Goal: Information Seeking & Learning: Understand process/instructions

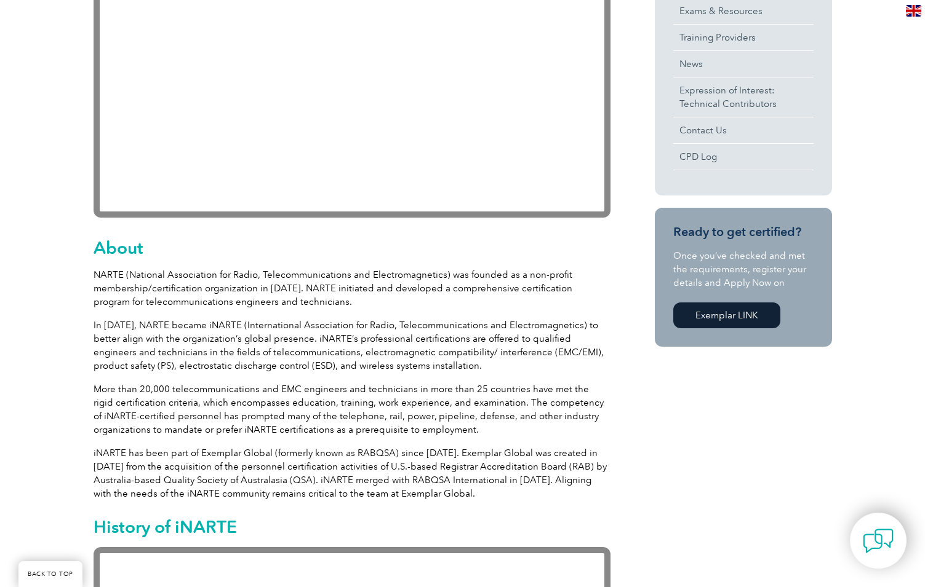
scroll to position [431, 0]
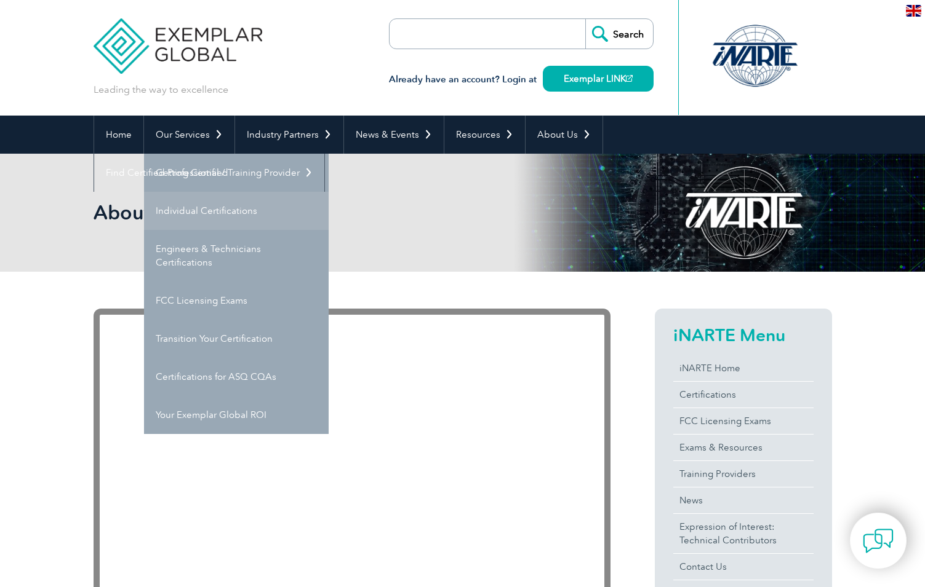
click at [209, 205] on link "Individual Certifications" at bounding box center [236, 211] width 185 height 38
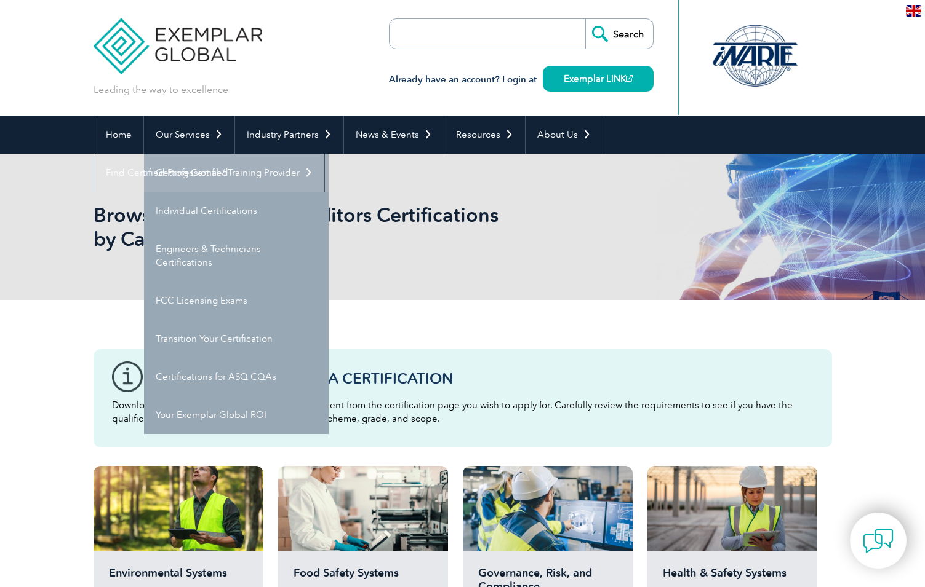
click at [198, 176] on link "Getting Certified" at bounding box center [236, 173] width 185 height 38
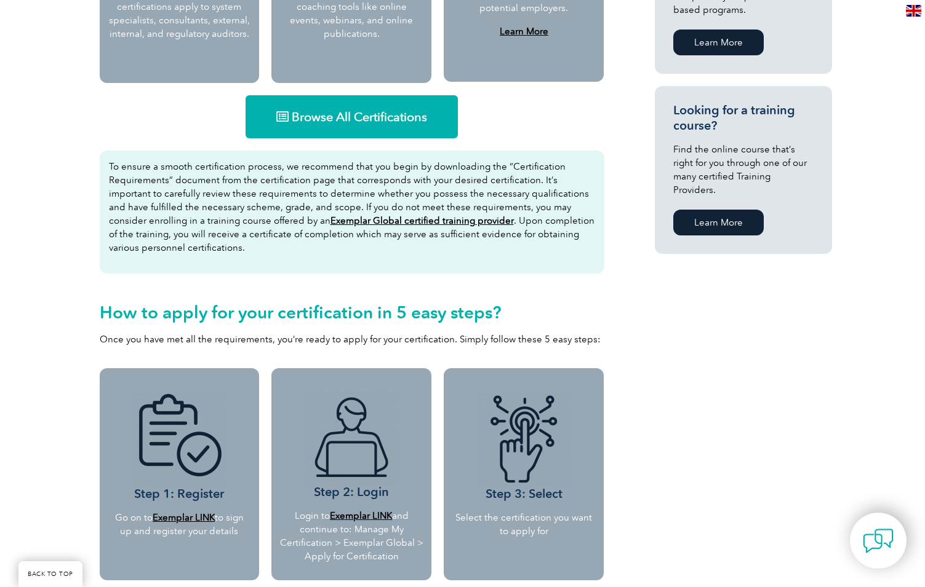
scroll to position [738, 0]
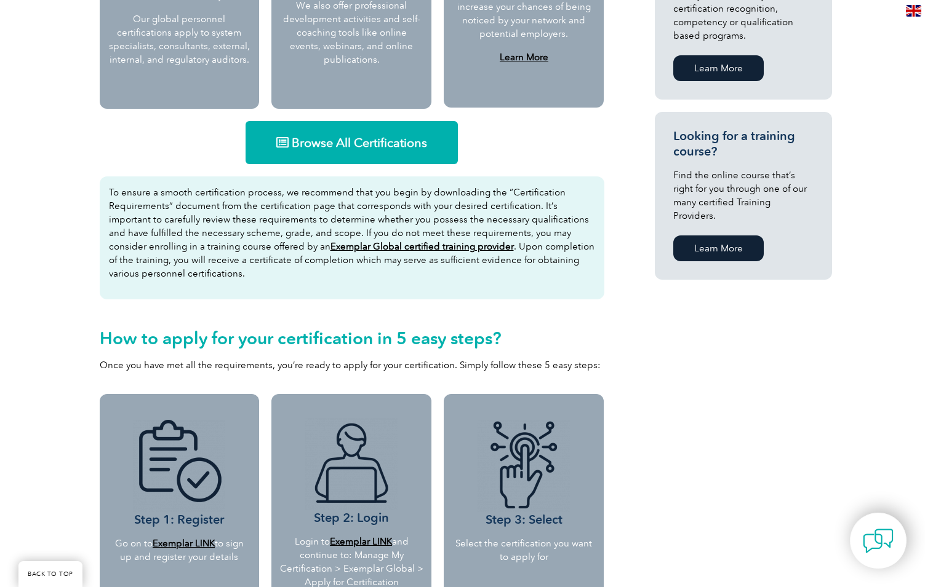
click at [358, 141] on span "Browse All Certifications" at bounding box center [359, 143] width 135 height 12
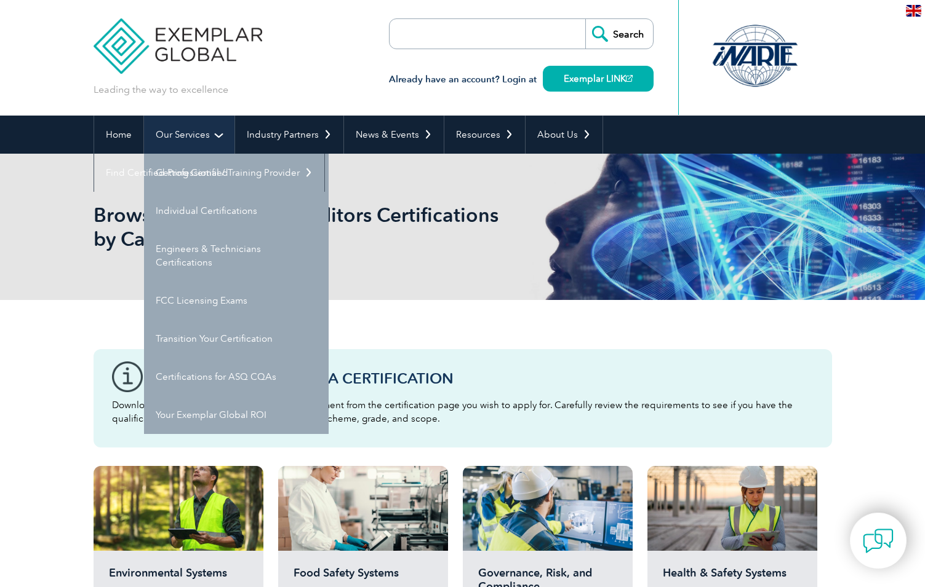
click at [171, 140] on link "Our Services" at bounding box center [189, 135] width 90 height 38
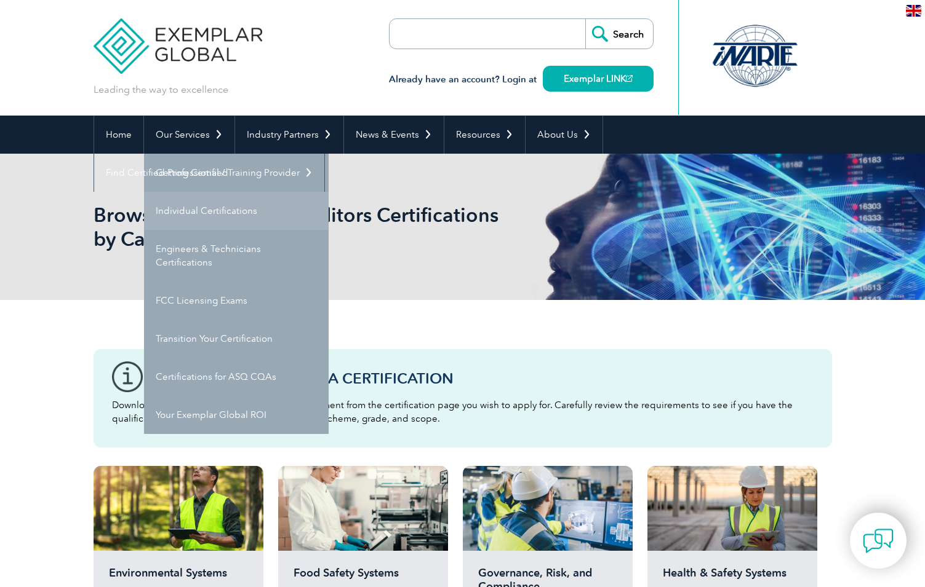
click at [183, 204] on link "Individual Certifications" at bounding box center [236, 211] width 185 height 38
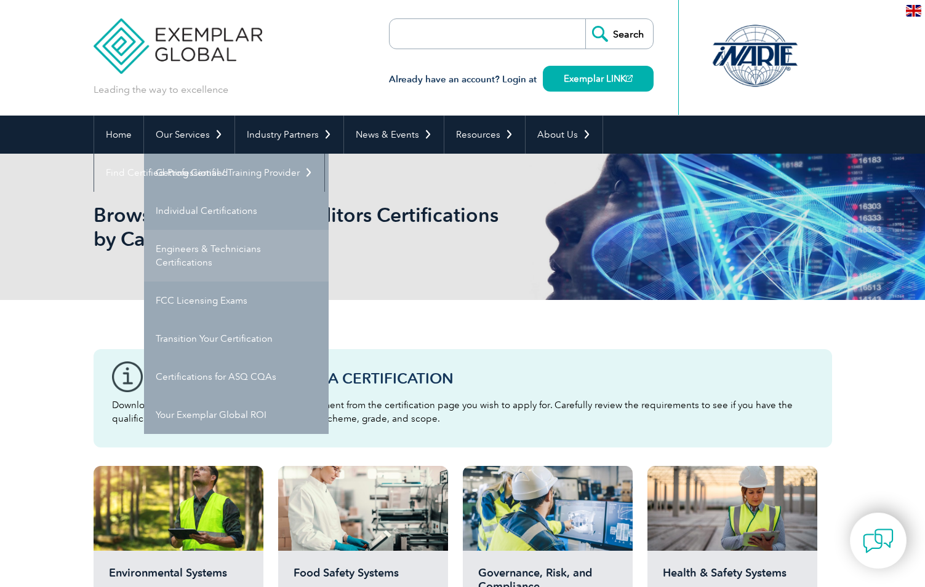
click at [201, 255] on link "Engineers & Technicians Certifications" at bounding box center [236, 256] width 185 height 52
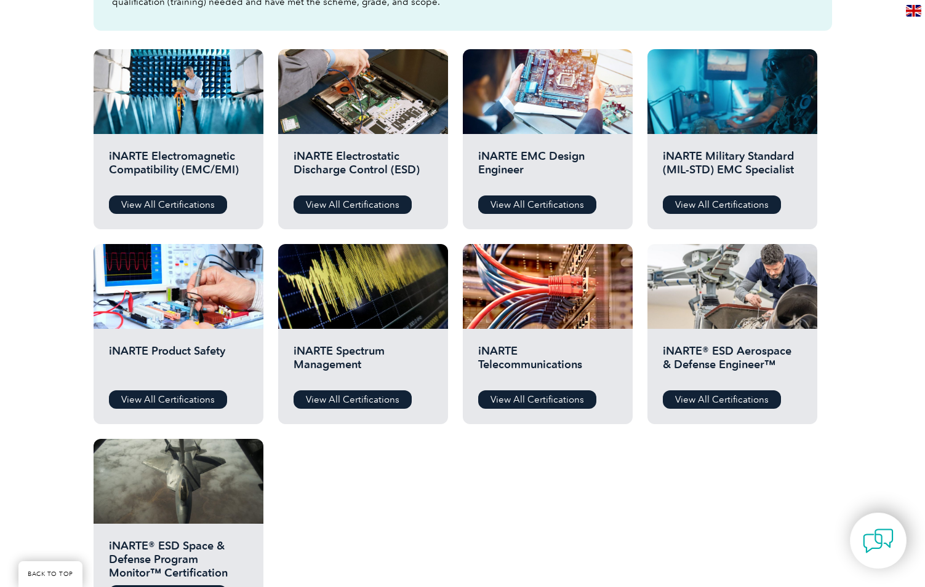
scroll to position [492, 0]
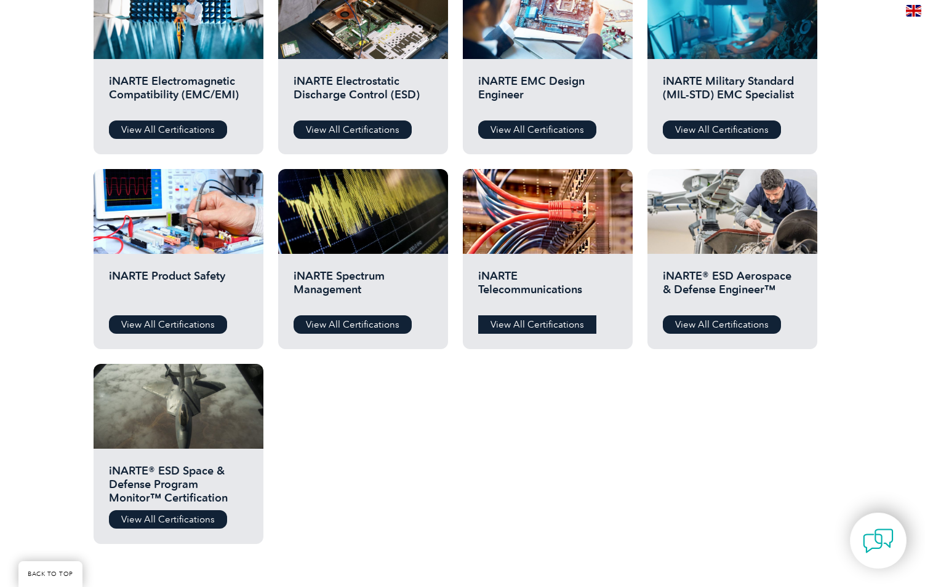
click at [519, 328] on link "View All Certifications" at bounding box center [537, 325] width 118 height 18
click at [370, 322] on link "View All Certifications" at bounding box center [352, 325] width 118 height 18
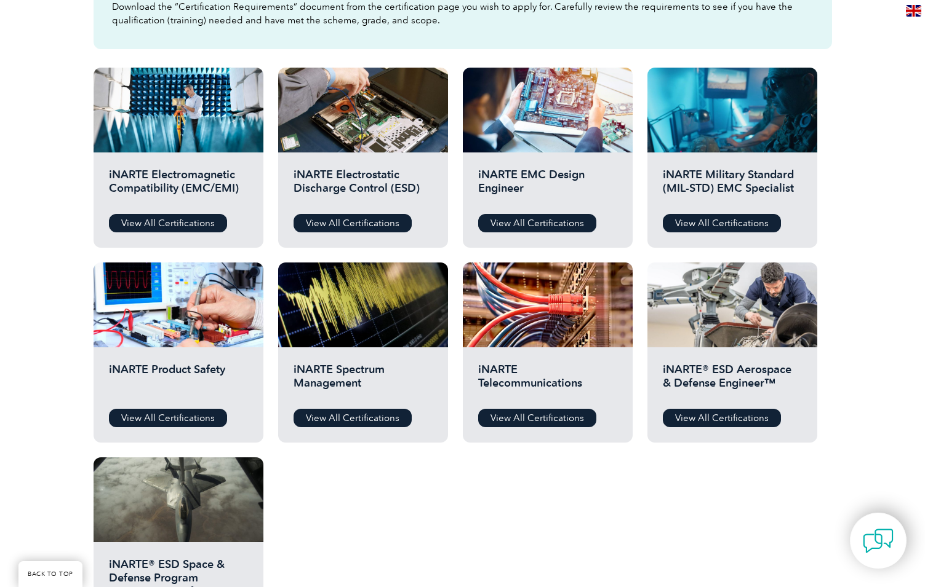
scroll to position [369, 0]
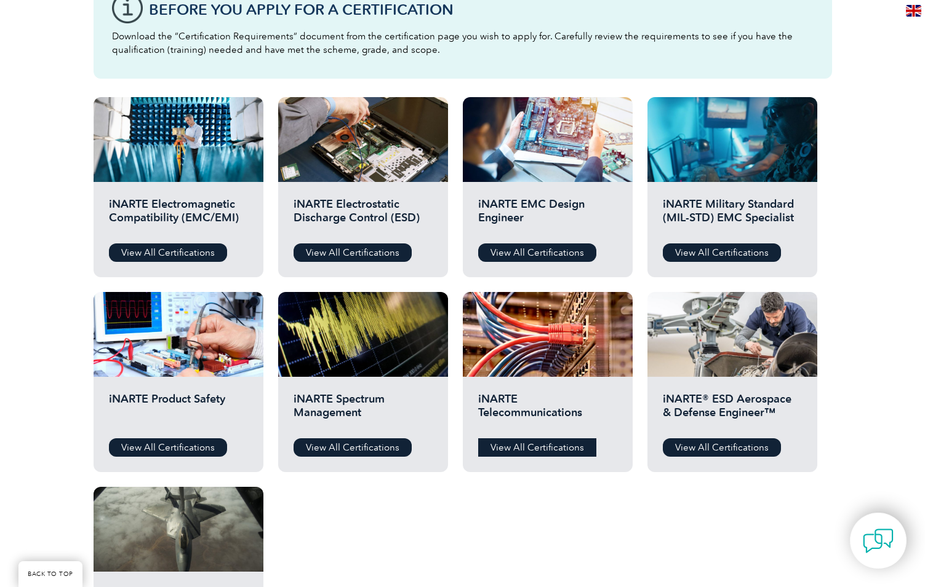
click at [547, 442] on link "View All Certifications" at bounding box center [537, 448] width 118 height 18
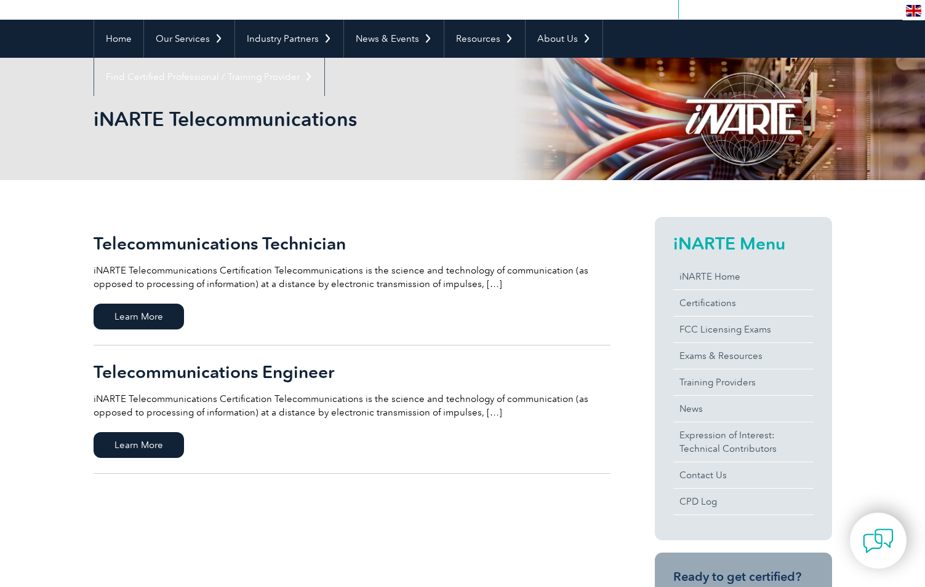
scroll to position [123, 0]
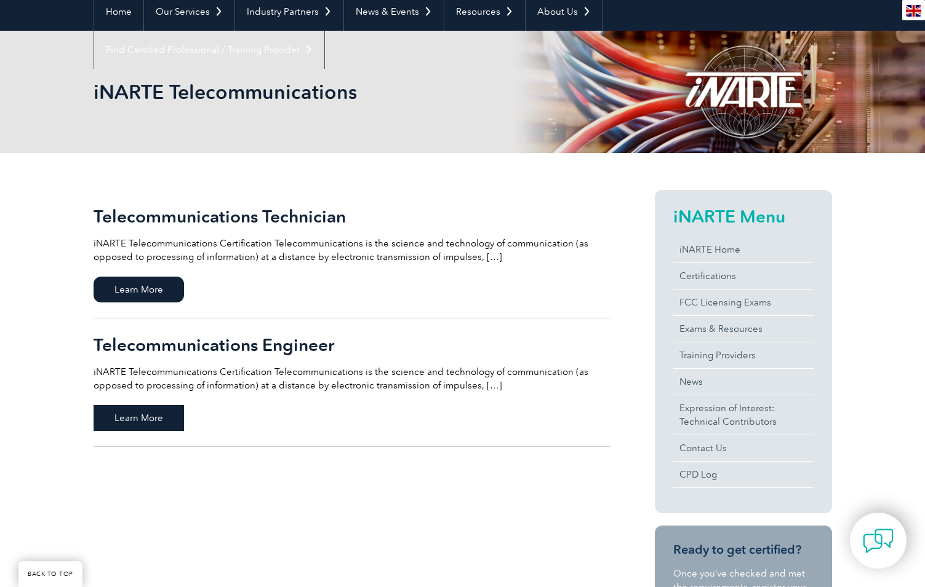
click at [153, 415] on span "Learn More" at bounding box center [139, 418] width 90 height 26
click at [156, 290] on span "Learn More" at bounding box center [139, 290] width 90 height 26
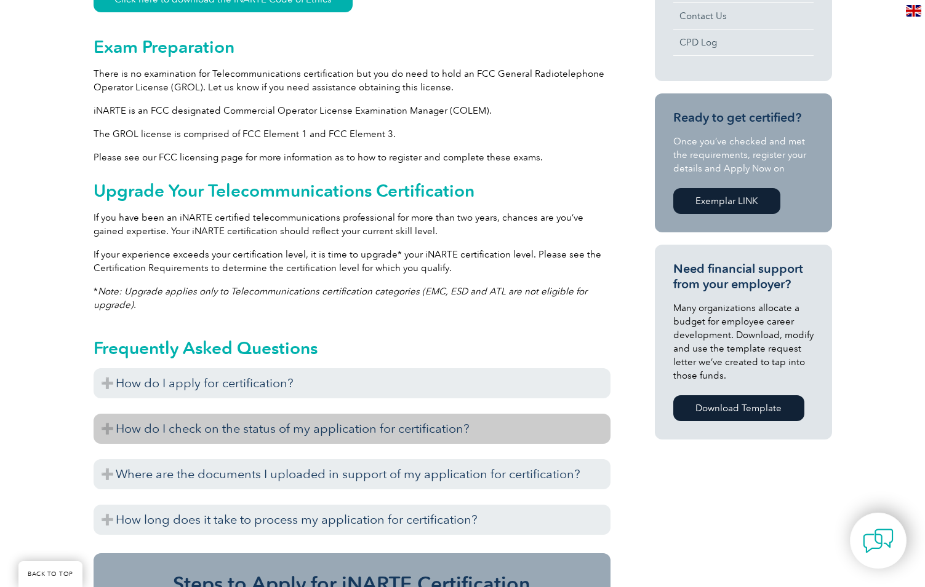
scroll to position [800, 0]
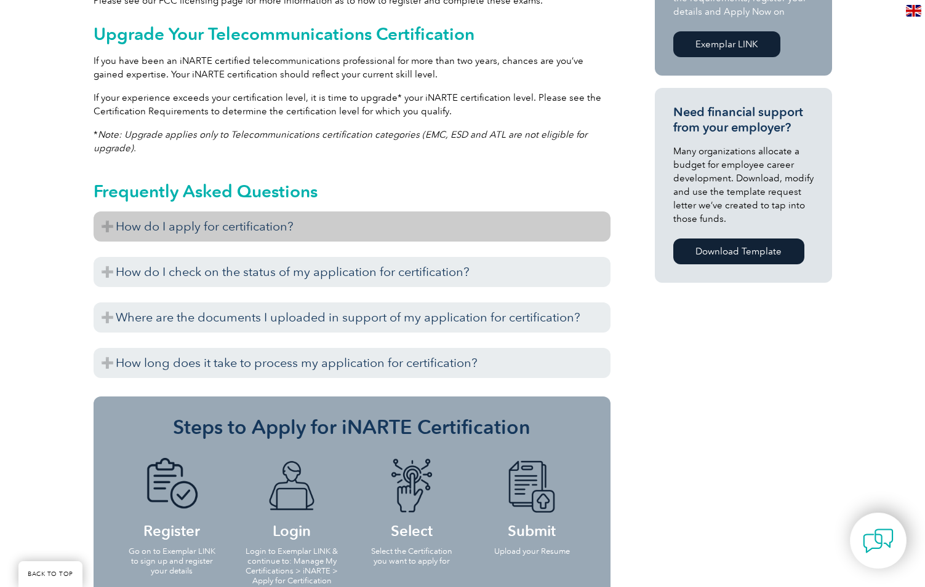
click at [297, 226] on h3 "How do I apply for certification?" at bounding box center [352, 227] width 517 height 30
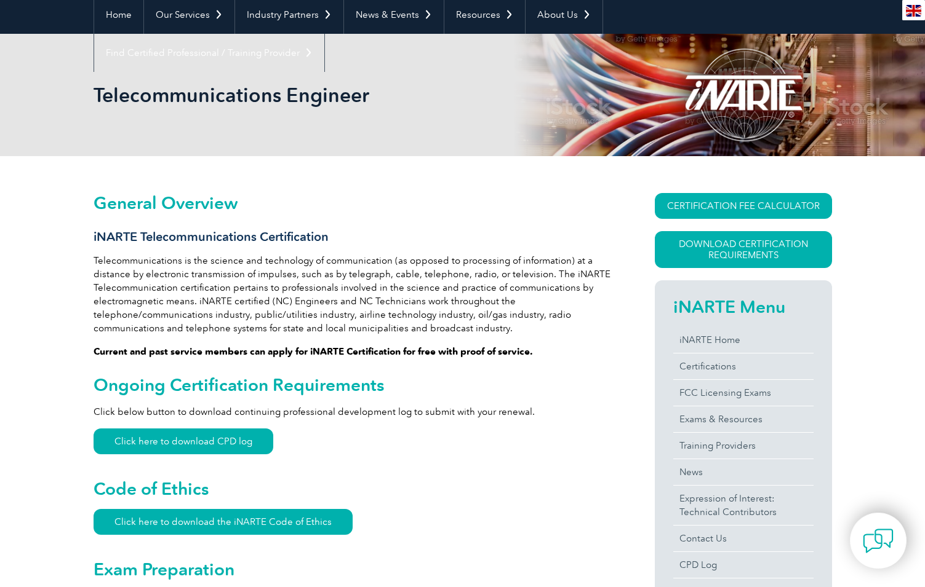
scroll to position [0, 0]
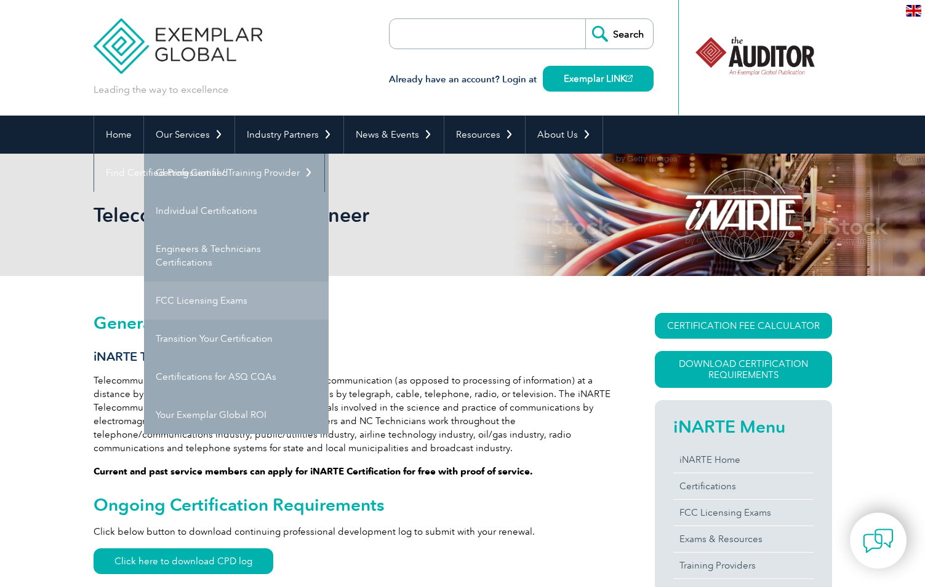
click at [249, 296] on link "FCC Licensing Exams" at bounding box center [236, 301] width 185 height 38
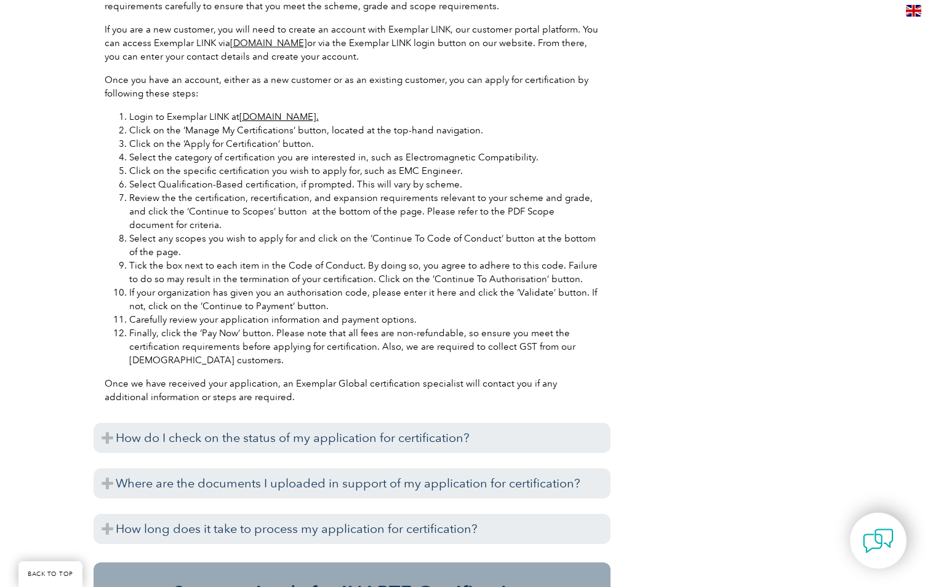
scroll to position [1230, 0]
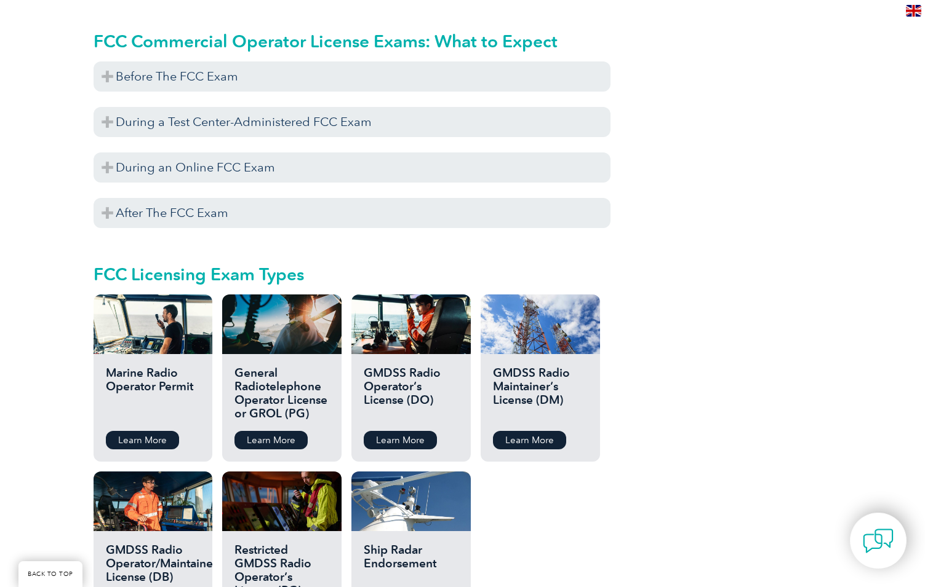
scroll to position [1230, 0]
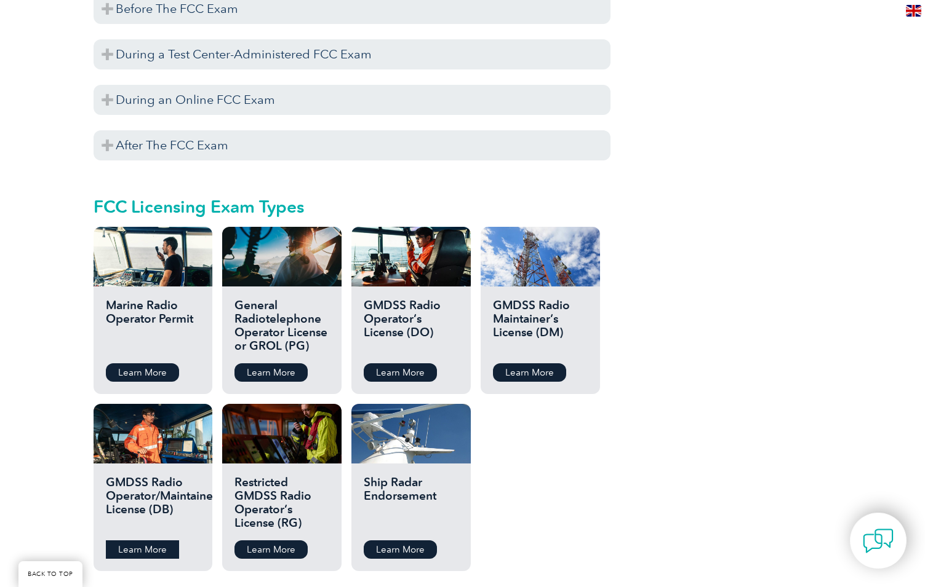
click at [141, 541] on link "Learn More" at bounding box center [142, 550] width 73 height 18
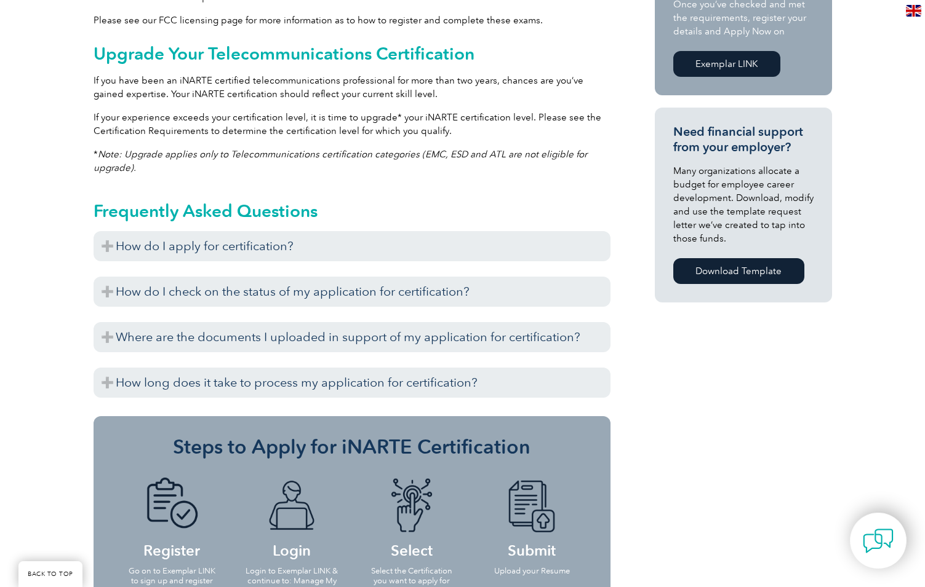
scroll to position [800, 0]
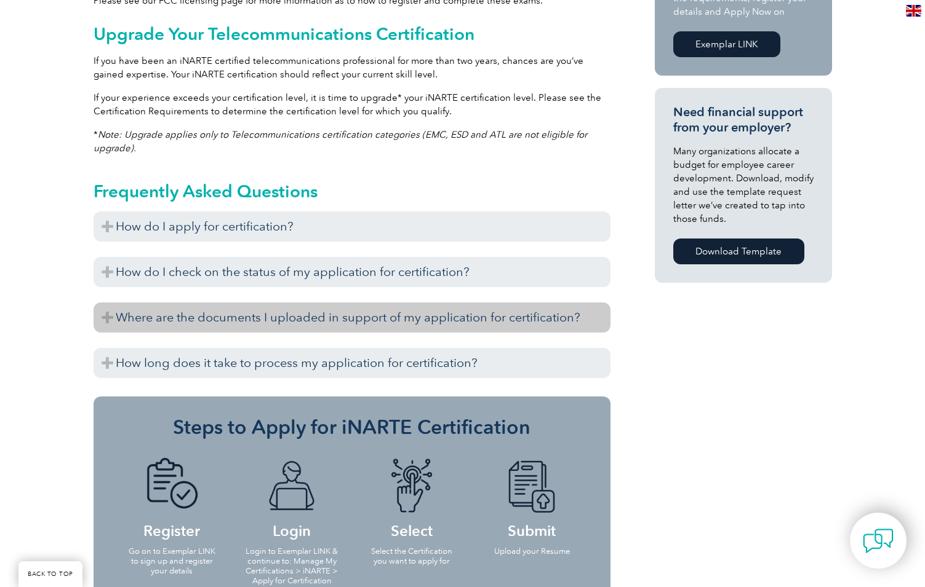
click at [333, 317] on h3 "Where are the documents I uploaded in support of my application for certificati…" at bounding box center [352, 318] width 517 height 30
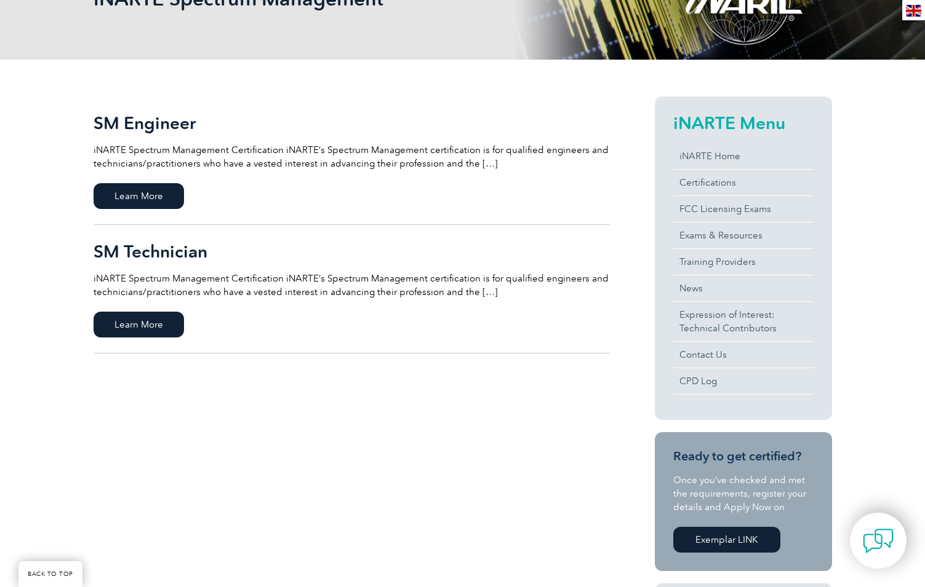
scroll to position [246, 0]
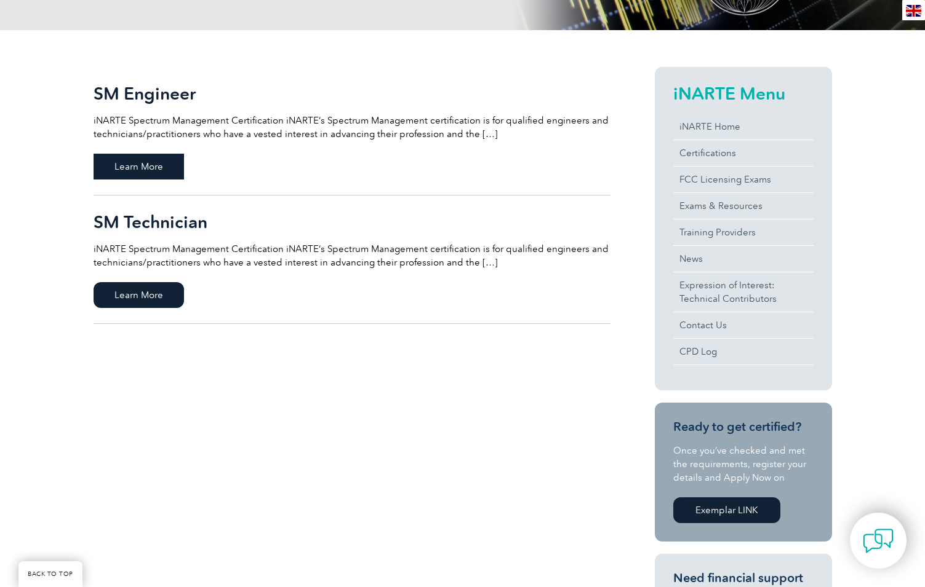
click at [155, 168] on span "Learn More" at bounding box center [139, 167] width 90 height 26
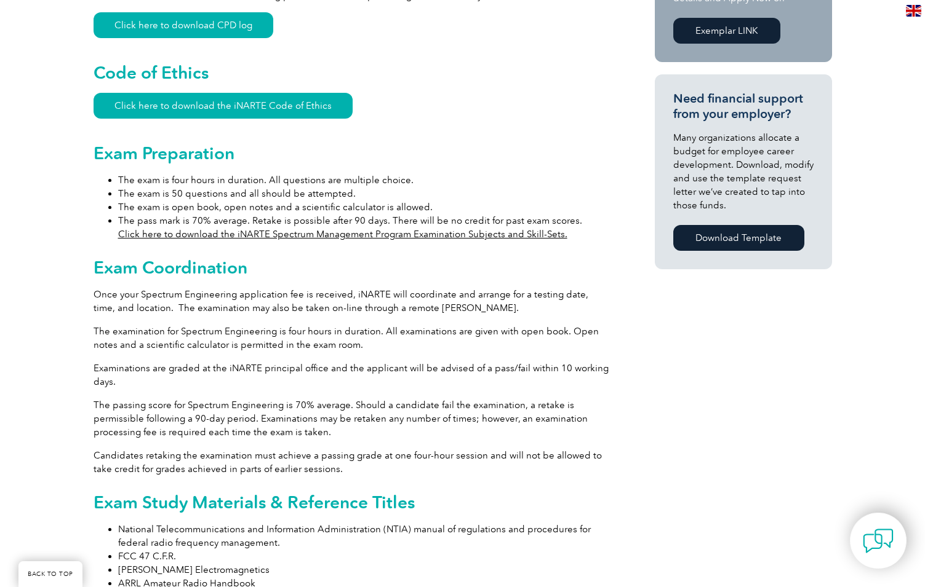
scroll to position [800, 0]
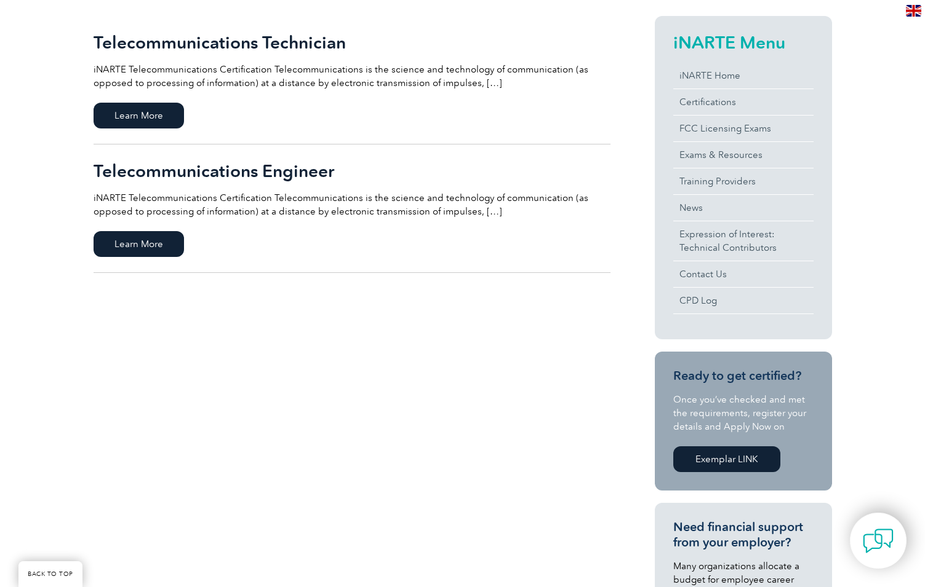
scroll to position [308, 0]
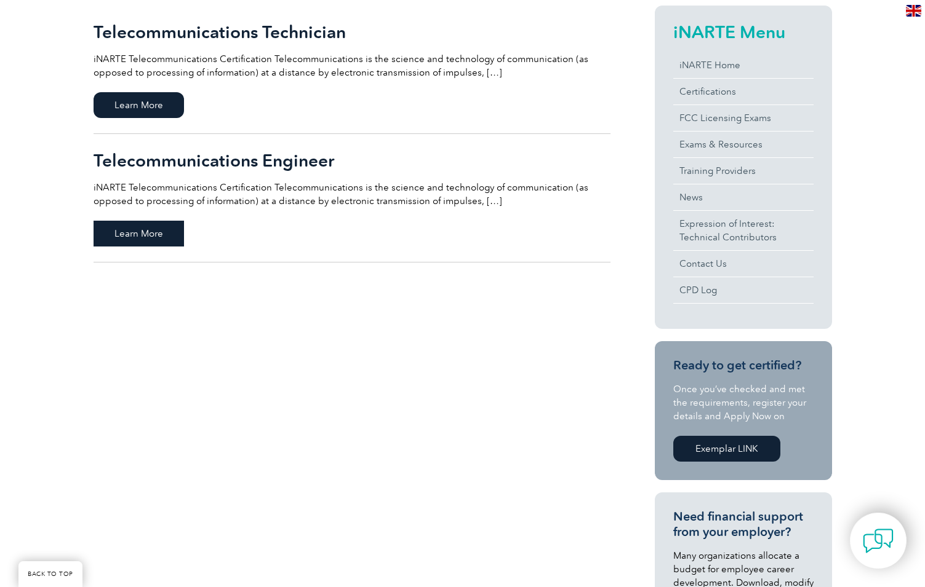
click at [167, 227] on span "Learn More" at bounding box center [139, 234] width 90 height 26
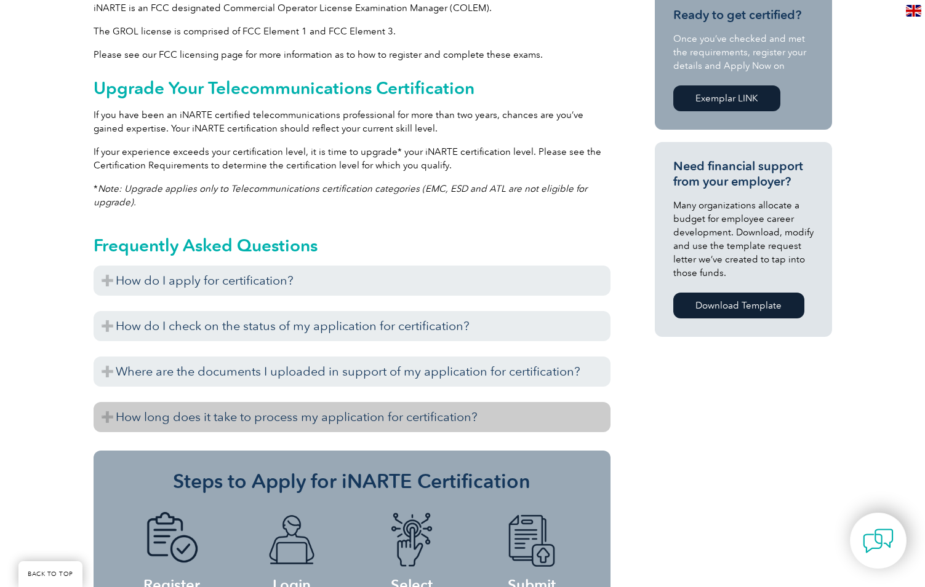
scroll to position [738, 0]
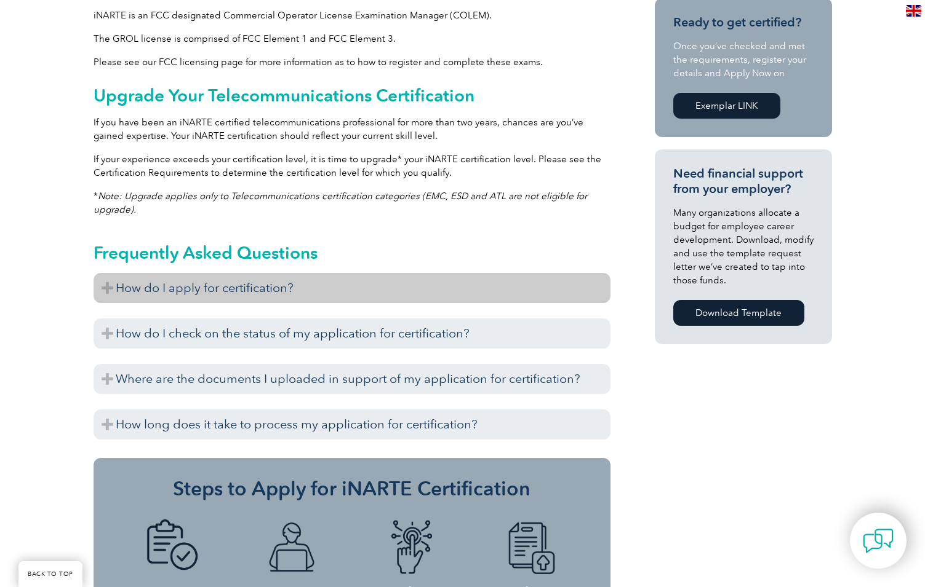
click at [359, 283] on h3 "How do I apply for certification?" at bounding box center [352, 288] width 517 height 30
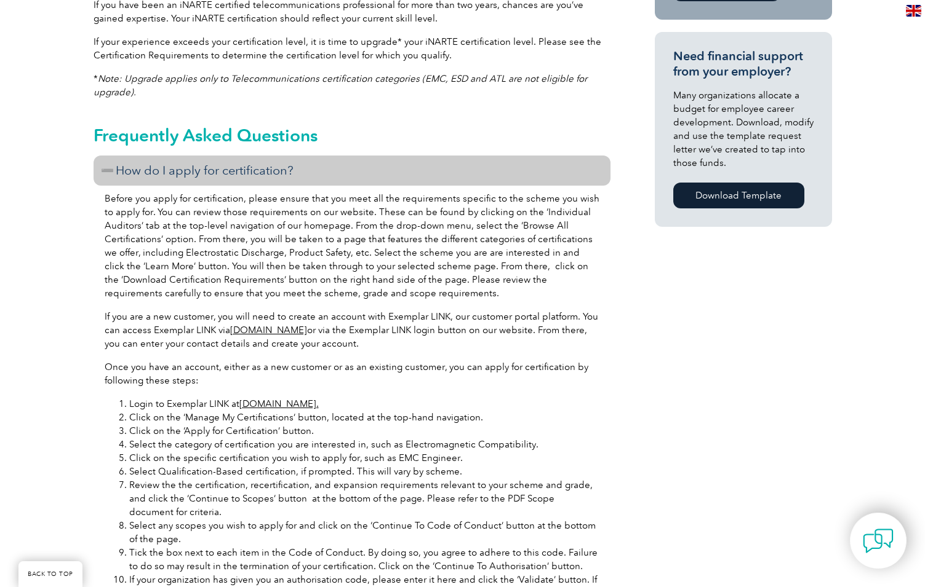
scroll to position [800, 0]
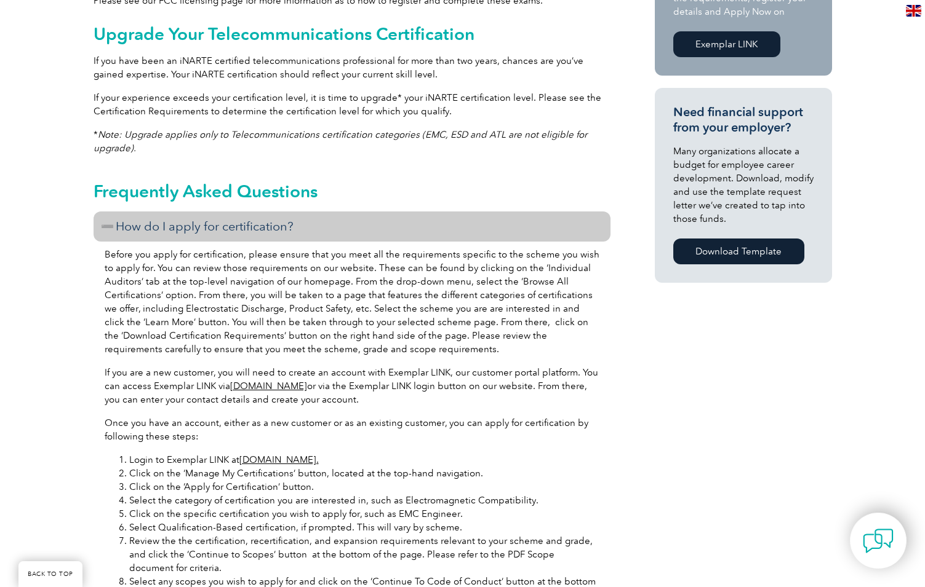
click at [271, 222] on h3 "How do I apply for certification?" at bounding box center [352, 227] width 517 height 30
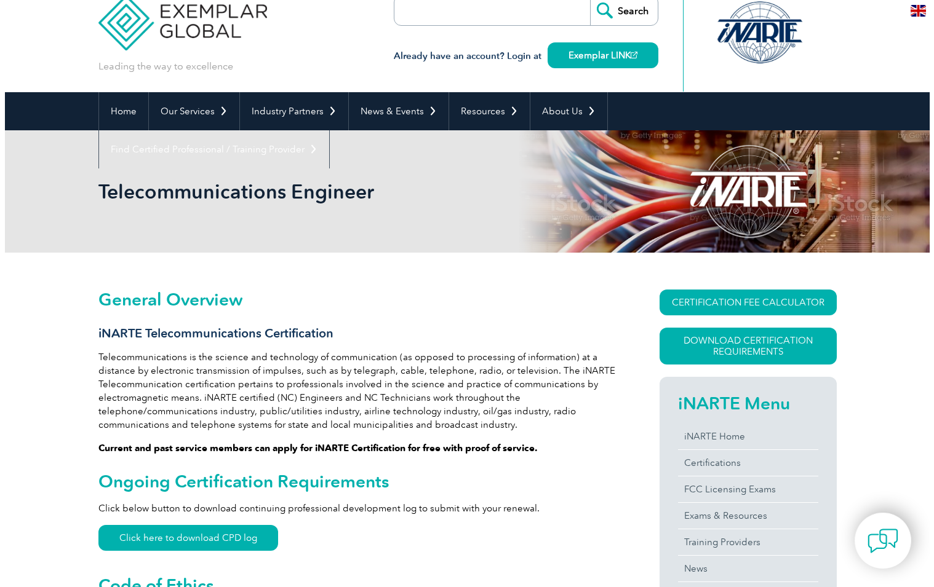
scroll to position [0, 0]
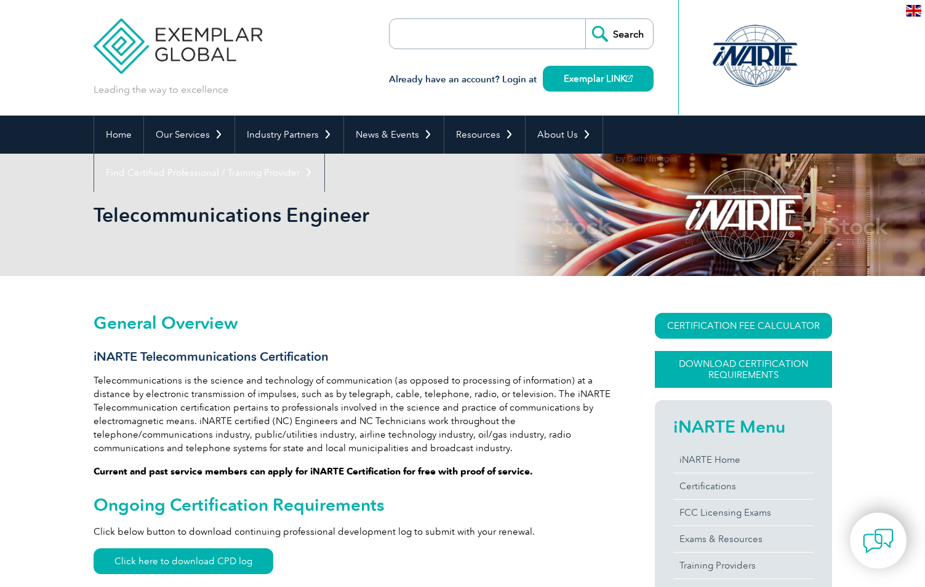
click at [729, 375] on link "Download Certification Requirements" at bounding box center [743, 369] width 177 height 37
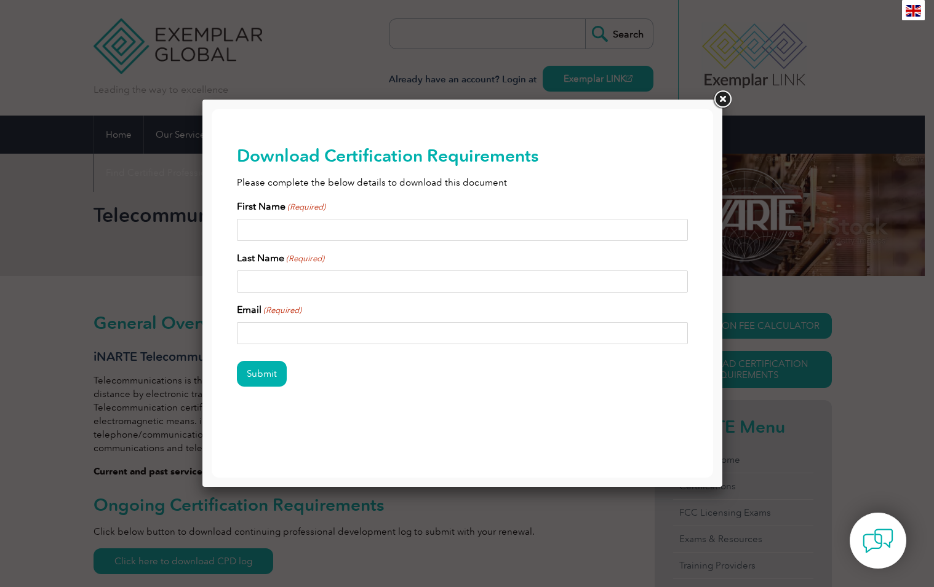
click at [722, 97] on link at bounding box center [722, 100] width 22 height 22
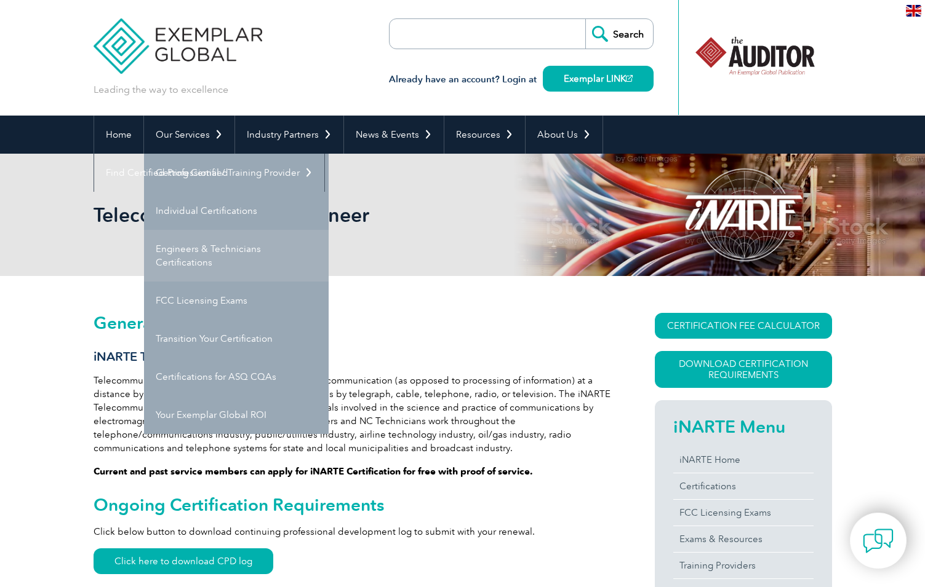
click at [217, 246] on link "Engineers & Technicians Certifications" at bounding box center [236, 256] width 185 height 52
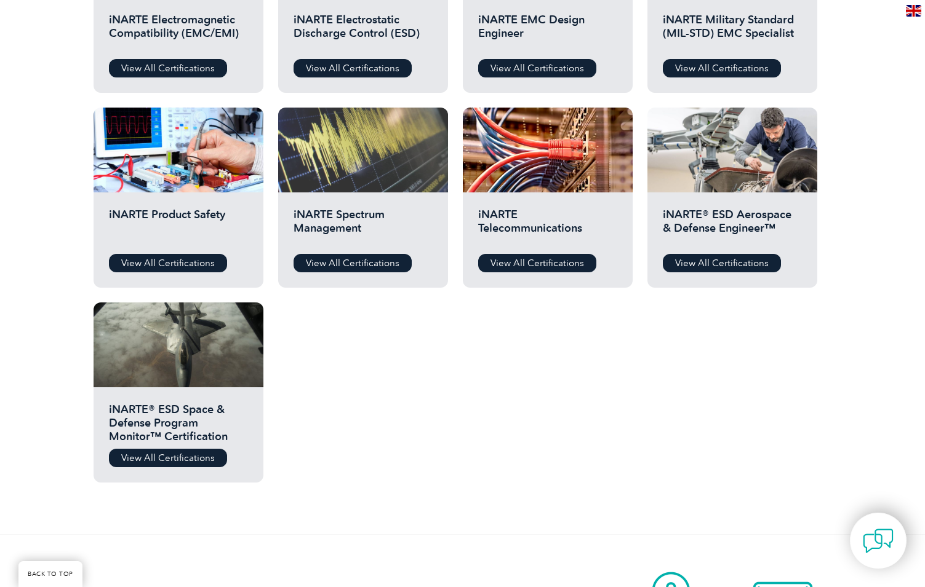
scroll to position [369, 0]
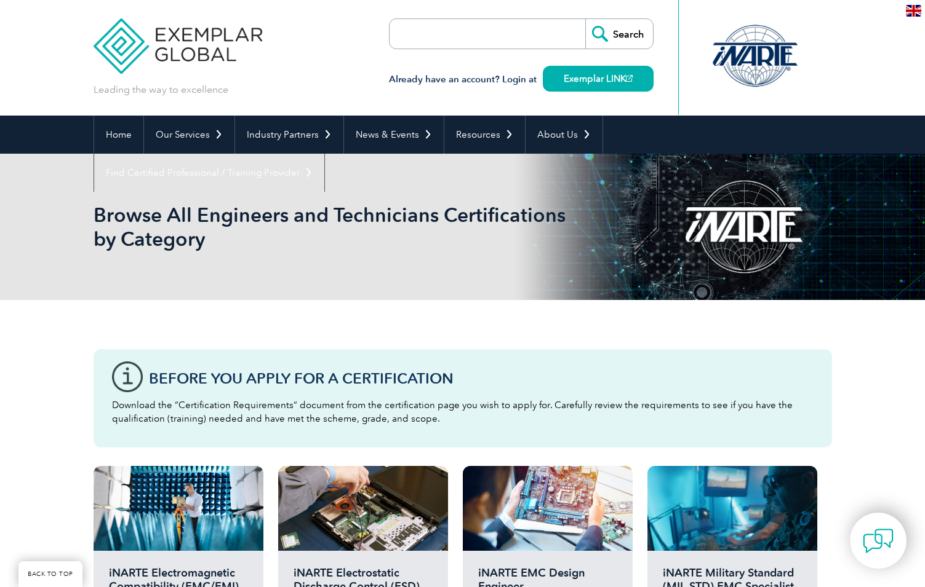
scroll to position [369, 0]
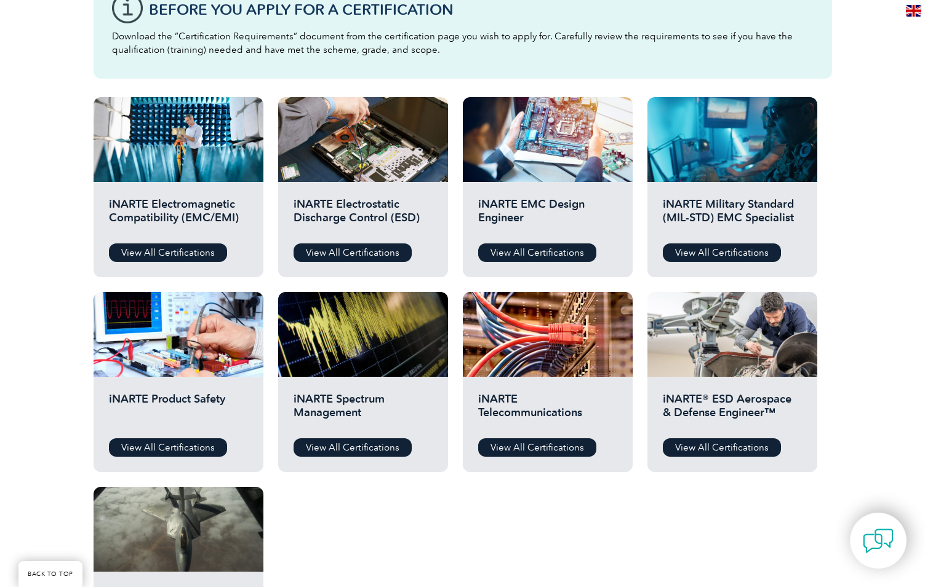
drag, startPoint x: 29, startPoint y: 1, endPoint x: 562, endPoint y: 38, distance: 534.6
click at [562, 38] on p "Download the “Certification Requirements” document from the certification page …" at bounding box center [462, 43] width 701 height 27
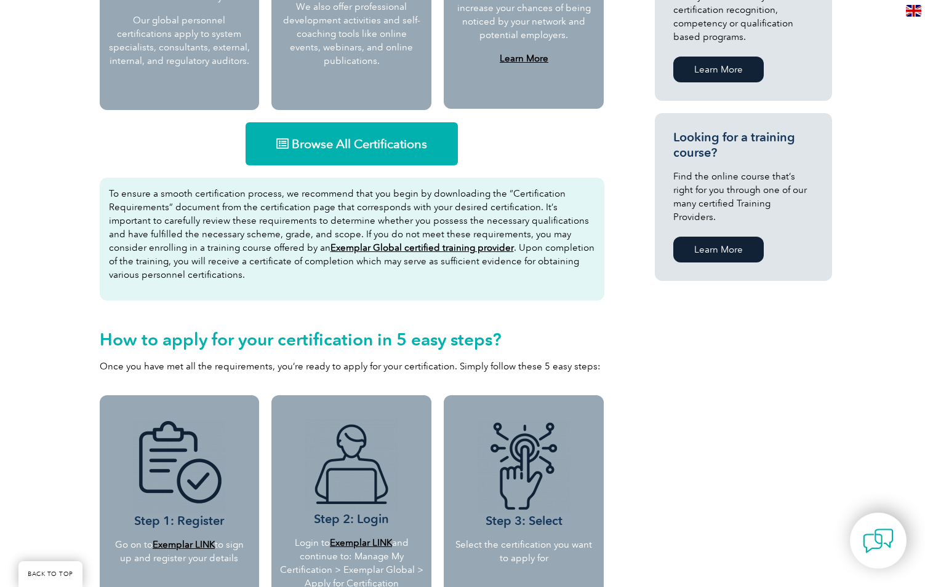
scroll to position [738, 0]
